Goal: Information Seeking & Learning: Learn about a topic

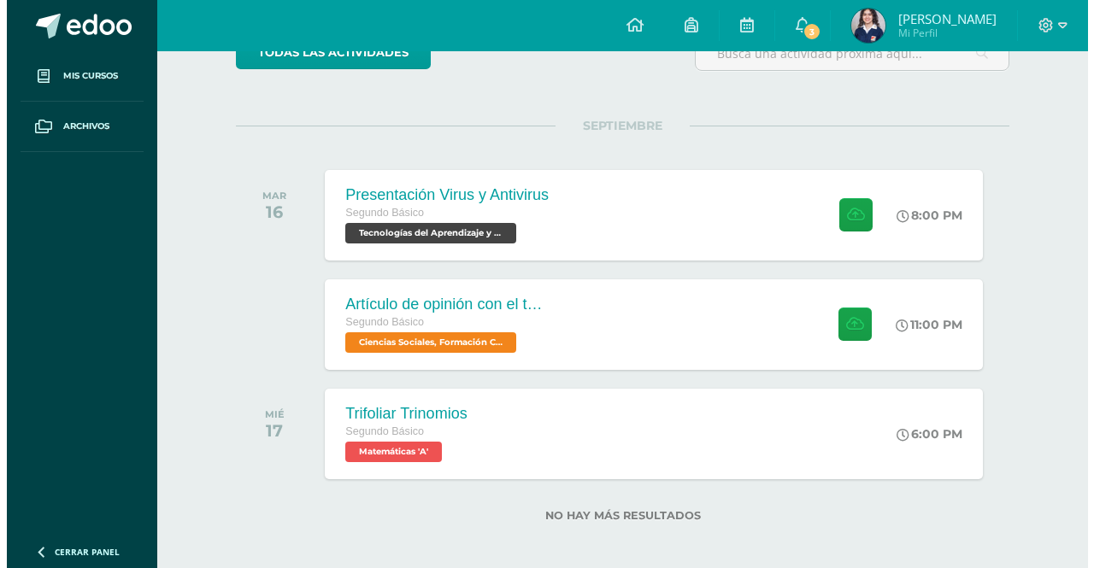
scroll to position [176, 0]
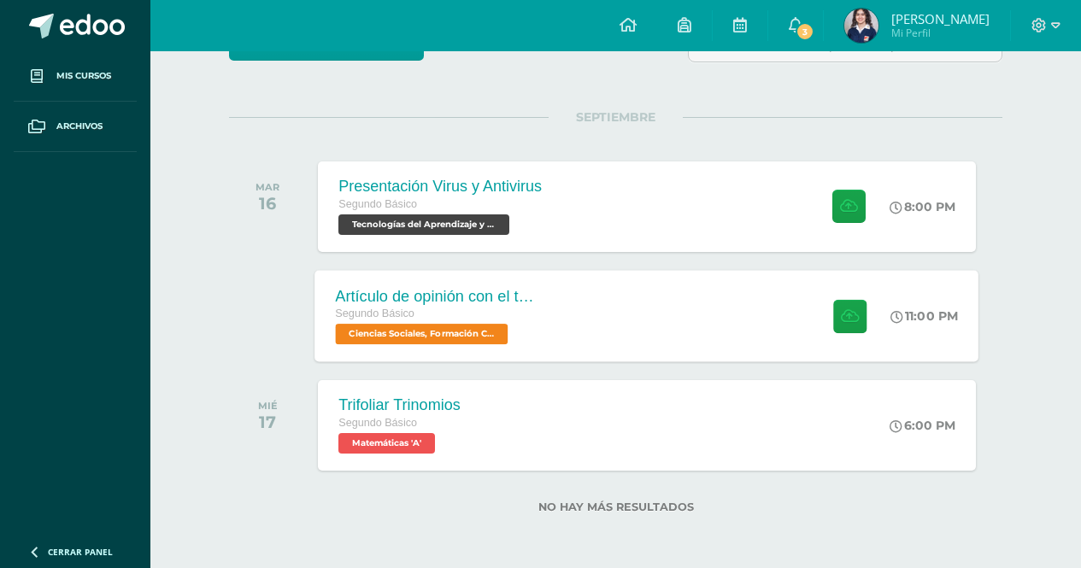
click at [543, 323] on div "Artículo de opinión con el tema "Las 2 Guatemalas" Segundo Básico Ciencias Soci…" at bounding box center [439, 315] width 249 height 91
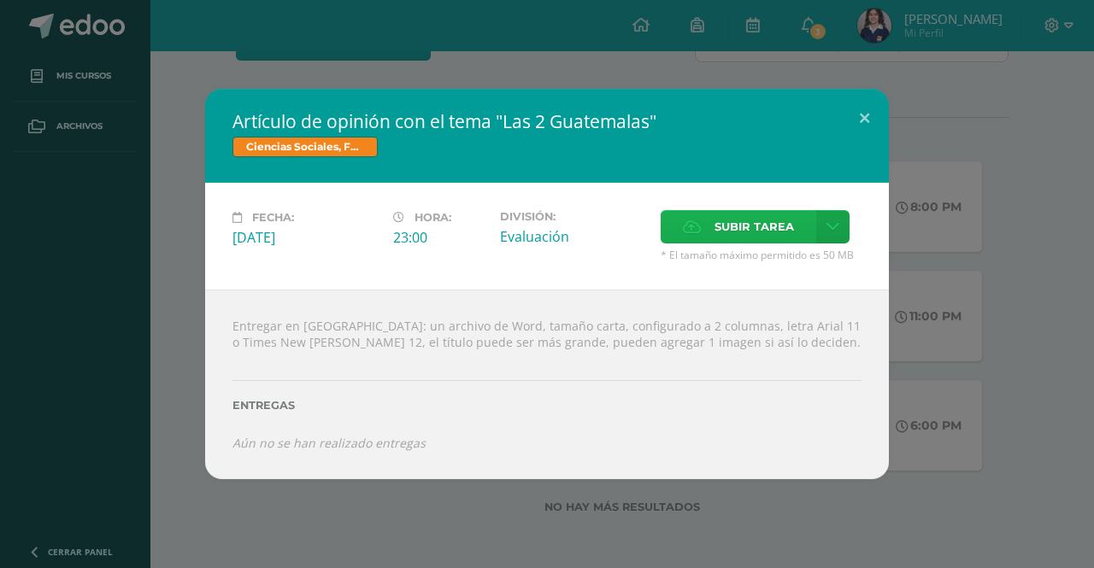
click at [715, 223] on span "Subir tarea" at bounding box center [754, 227] width 79 height 32
click at [0, 0] on input "Subir tarea" at bounding box center [0, 0] width 0 height 0
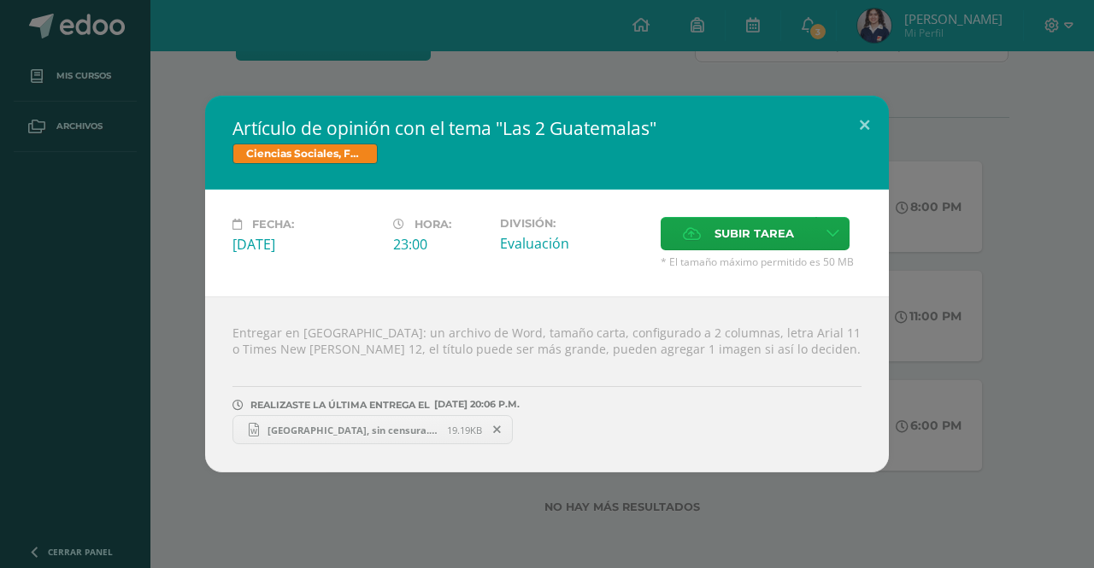
click at [403, 430] on span "Guatemala, sin censura.docx" at bounding box center [353, 430] width 188 height 13
click at [948, 145] on div "Artículo de opinión con el tema "Las 2 Guatemalas" Ciencias Sociales, Formación…" at bounding box center [547, 284] width 1080 height 377
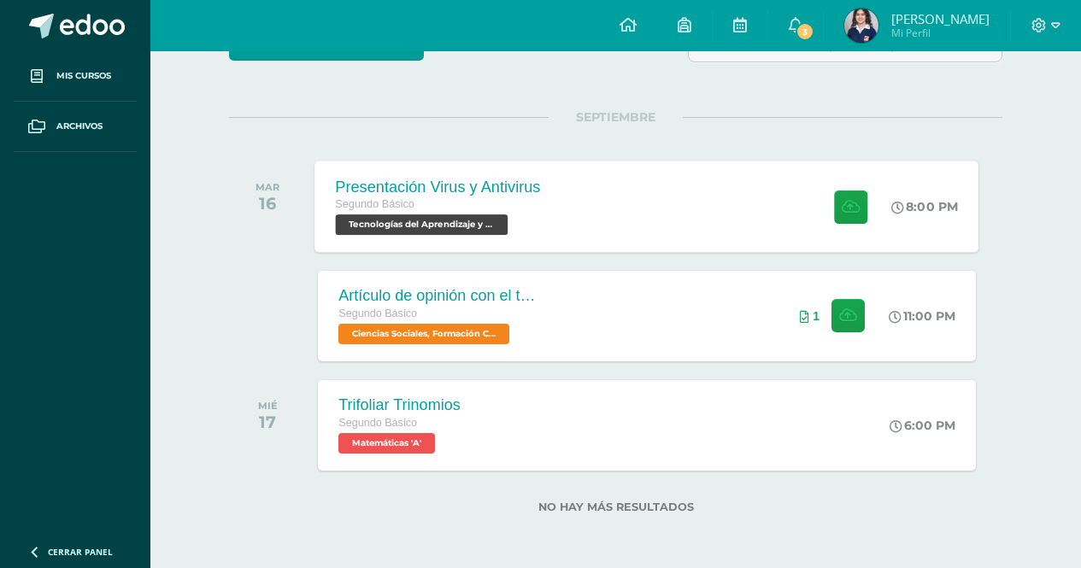
click at [580, 184] on div "Presentación Virus y Antivirus Segundo Básico Tecnologías del Aprendizaje y la …" at bounding box center [647, 206] width 664 height 91
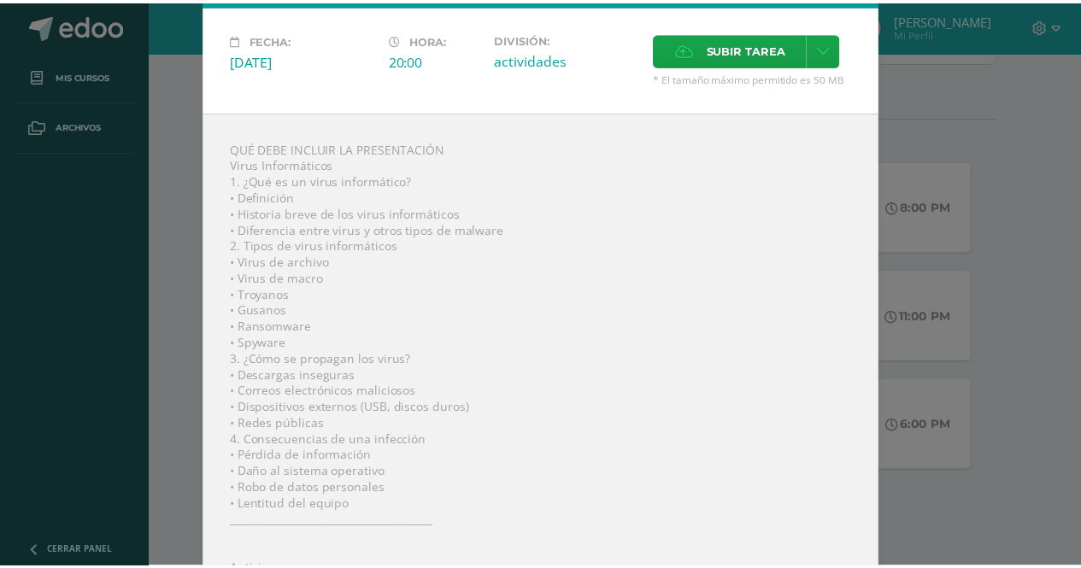
scroll to position [0, 0]
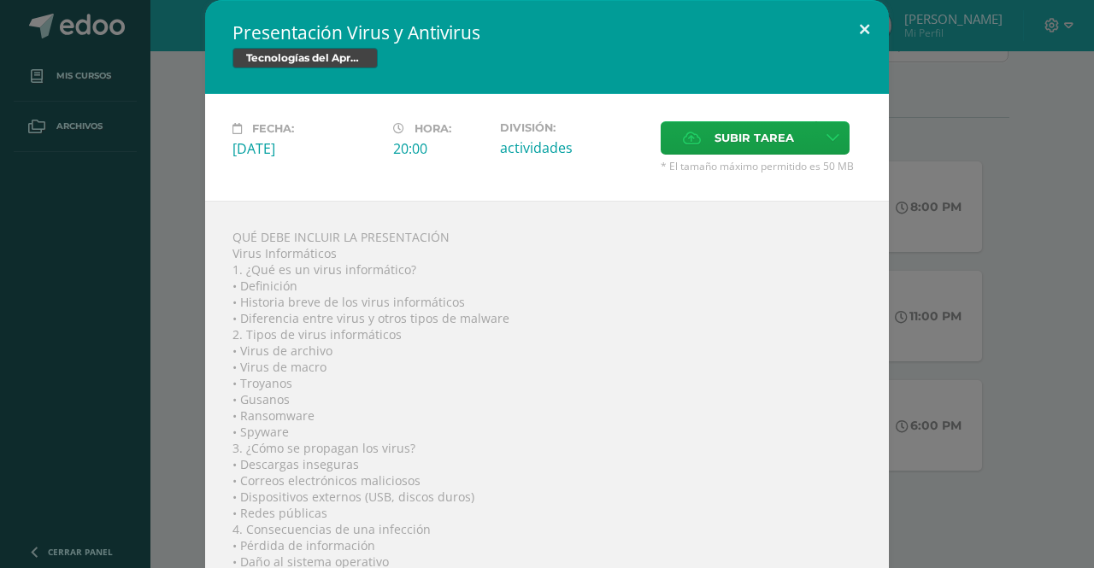
click at [867, 34] on button at bounding box center [864, 29] width 49 height 58
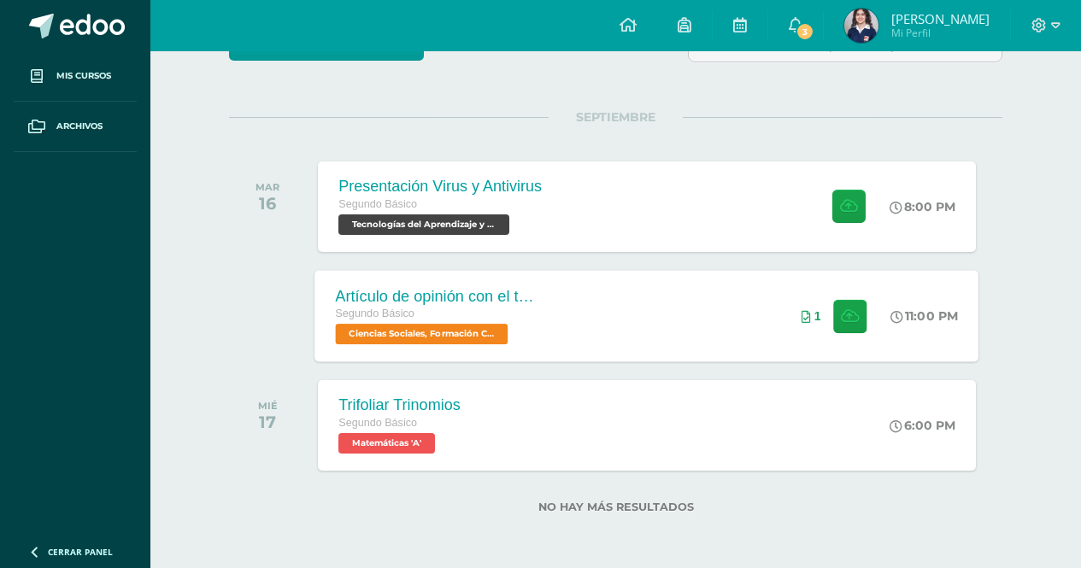
click at [601, 279] on div "Artículo de opinión con el tema "Las 2 Guatemalas" Segundo Básico Ciencias Soci…" at bounding box center [647, 315] width 664 height 91
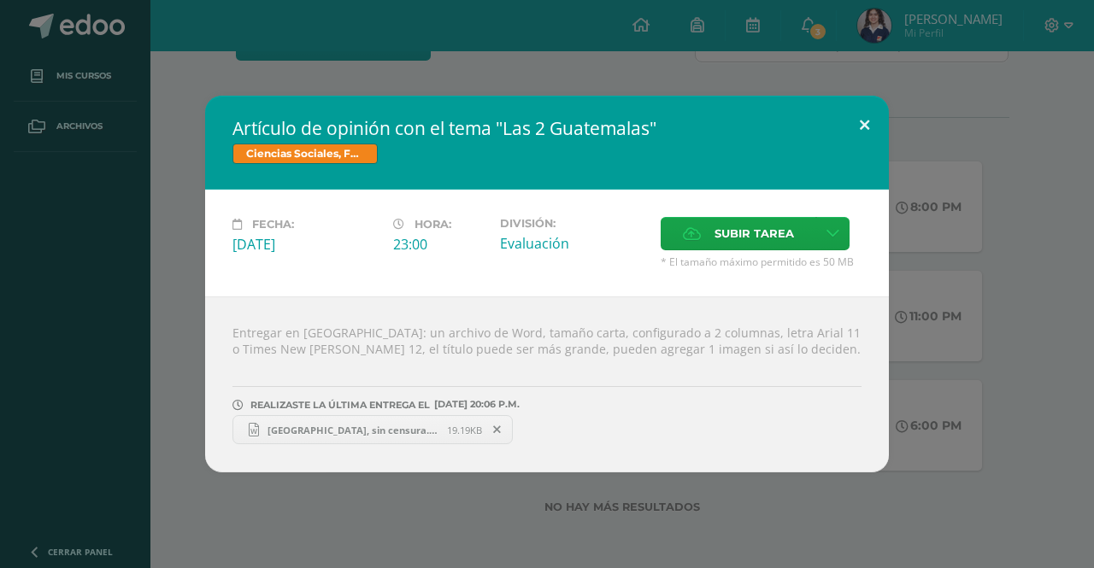
click at [874, 111] on button at bounding box center [864, 125] width 49 height 58
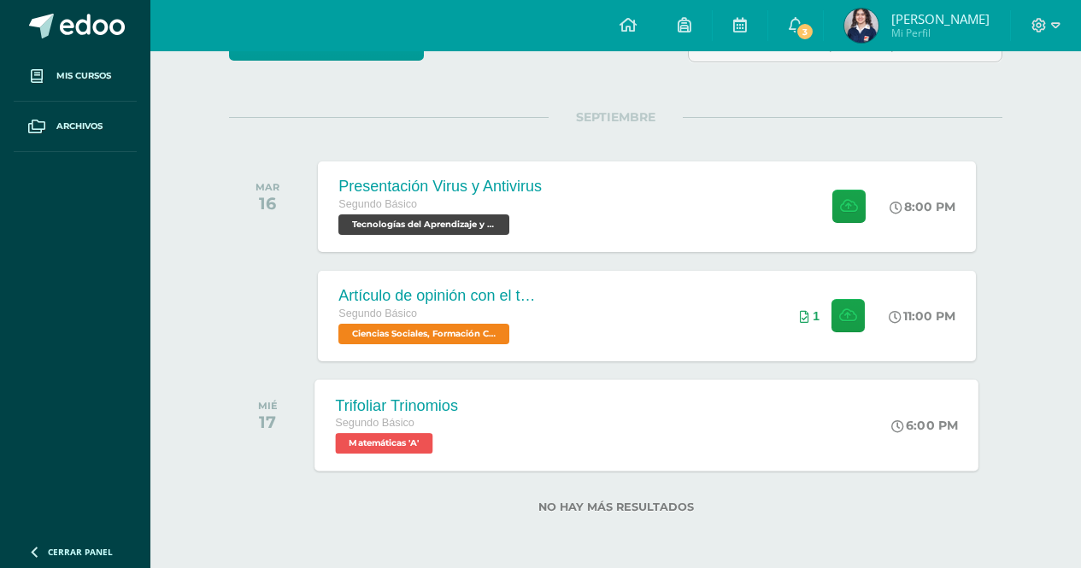
click at [528, 423] on div "Trifoliar Trinomios Segundo Básico Matemáticas 'A' 6:00 PM Trifoliar Trinomios …" at bounding box center [647, 425] width 664 height 91
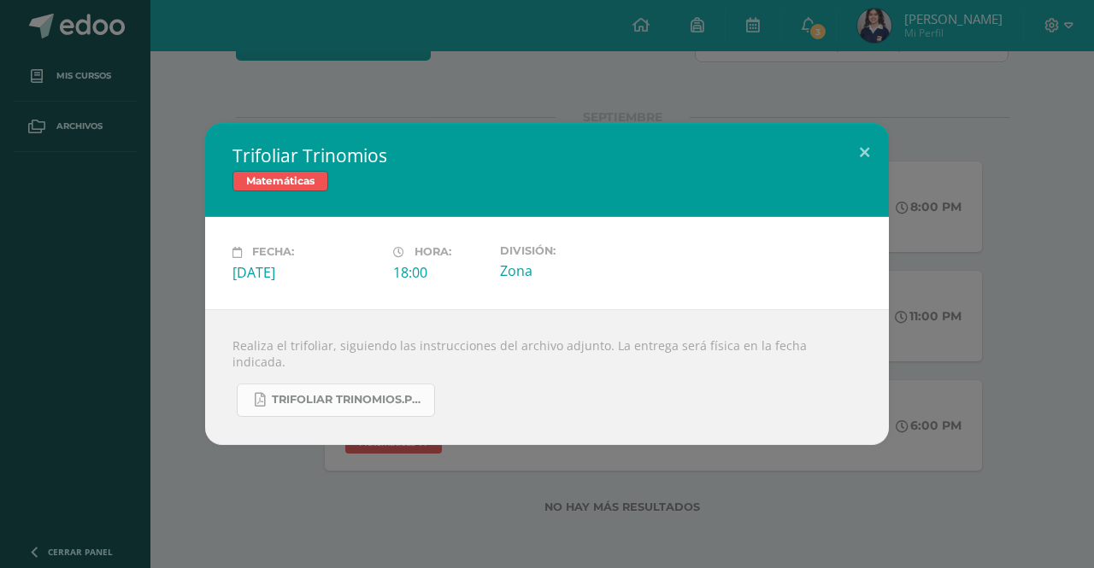
click at [399, 393] on span "Trifoliar Trinomios.pdf" at bounding box center [349, 400] width 154 height 14
click at [625, 100] on div "Trifoliar Trinomios Matemáticas Fecha: Miércoles 17 de Septiembre Hora: 18:00 D…" at bounding box center [547, 284] width 1094 height 568
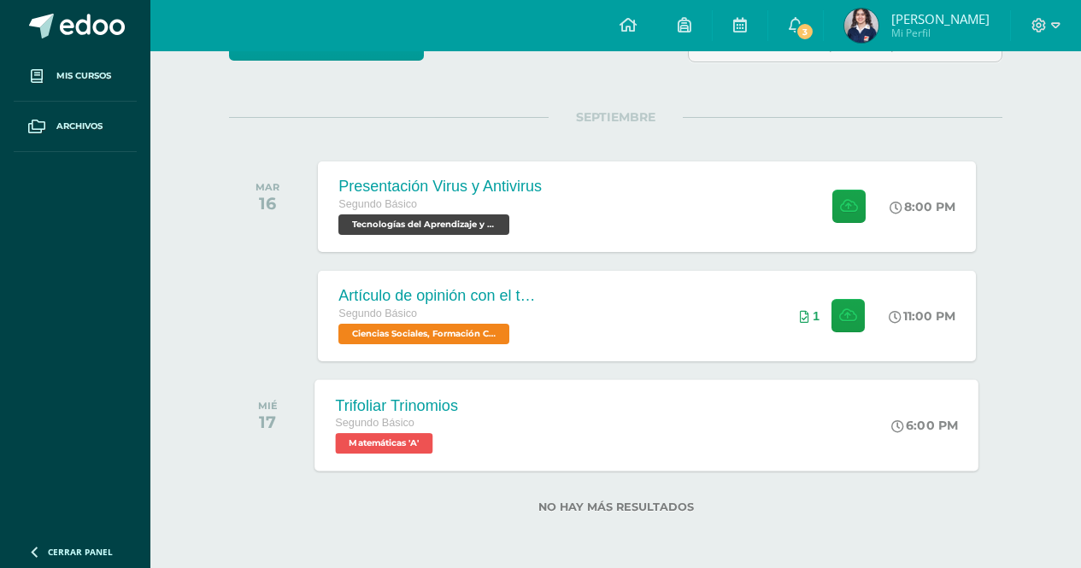
click at [652, 409] on div "Trifoliar Trinomios Segundo Básico Matemáticas 'A' 6:00 PM Trifoliar Trinomios …" at bounding box center [647, 425] width 664 height 91
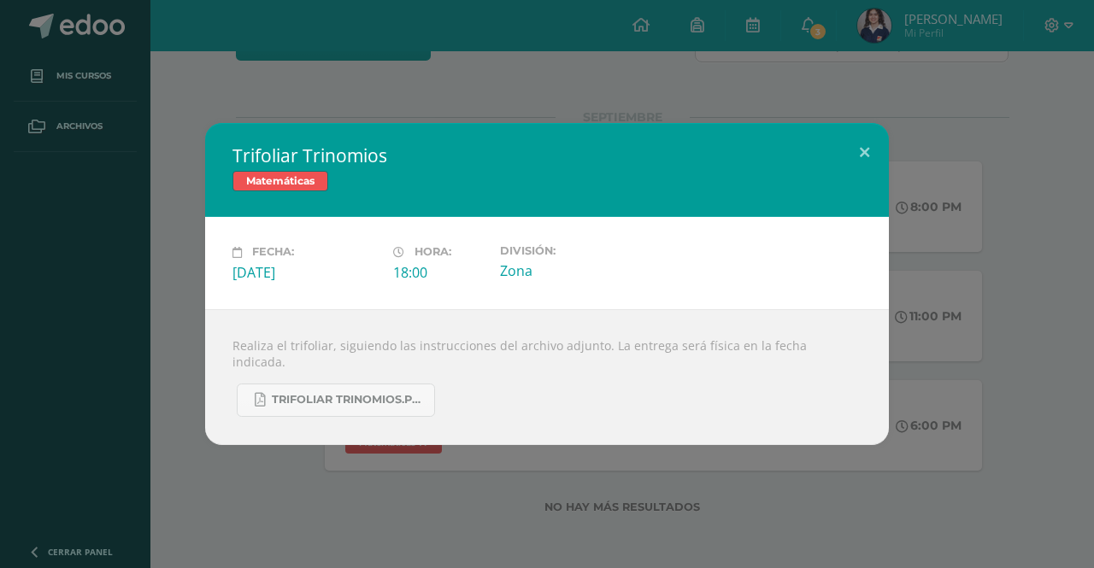
click at [488, 51] on div "Trifoliar Trinomios Matemáticas Fecha: Miércoles 17 de Septiembre Hora: 18:00 D…" at bounding box center [547, 284] width 1094 height 568
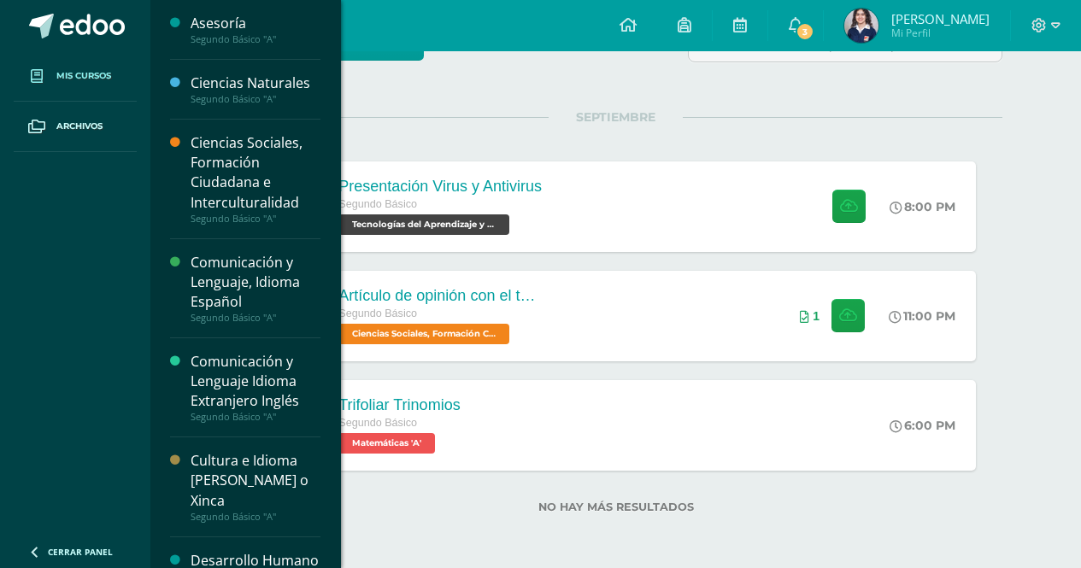
click at [92, 89] on link "Mis cursos" at bounding box center [75, 76] width 123 height 50
